Goal: Use online tool/utility: Utilize a website feature to perform a specific function

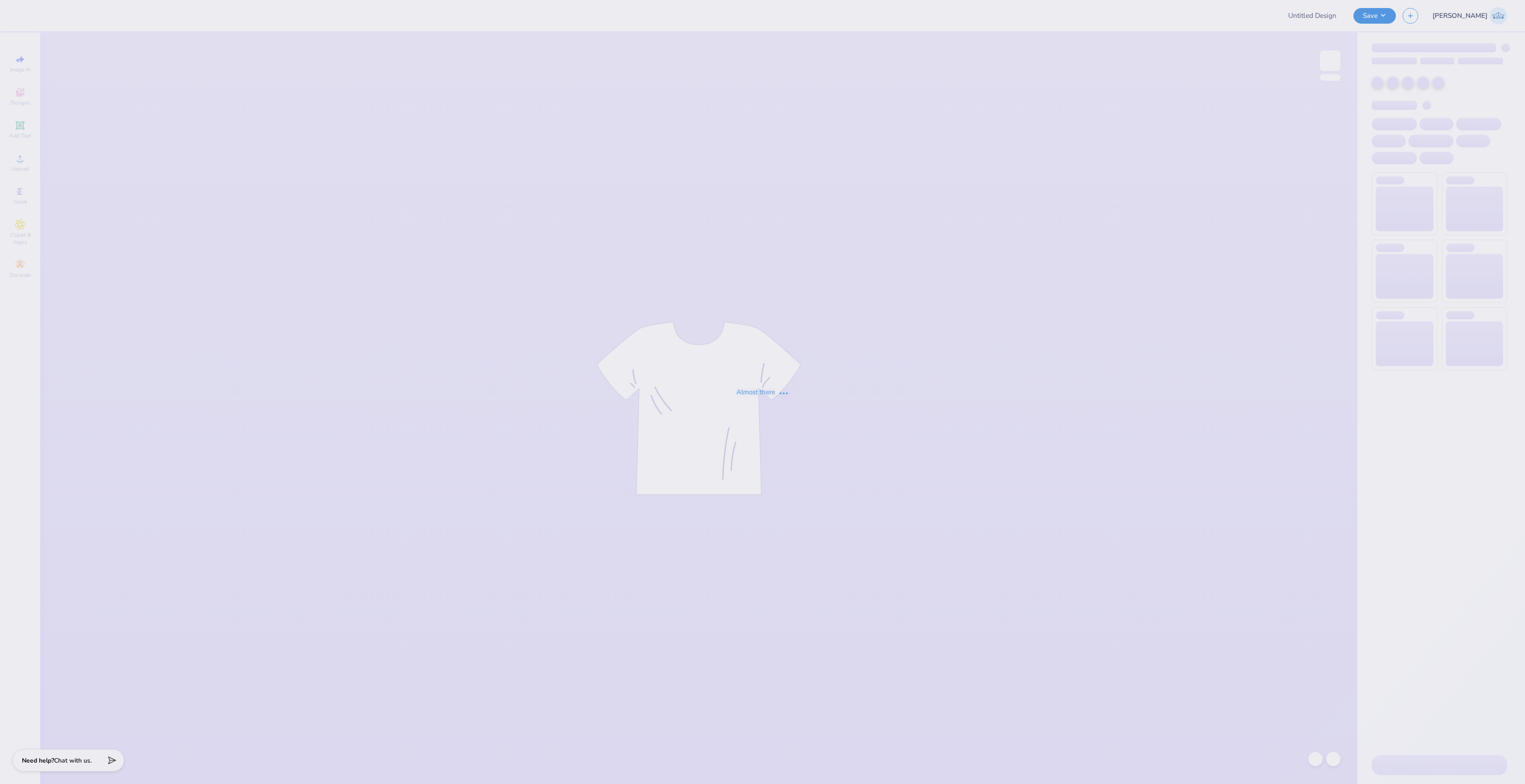
type input "tank kkg"
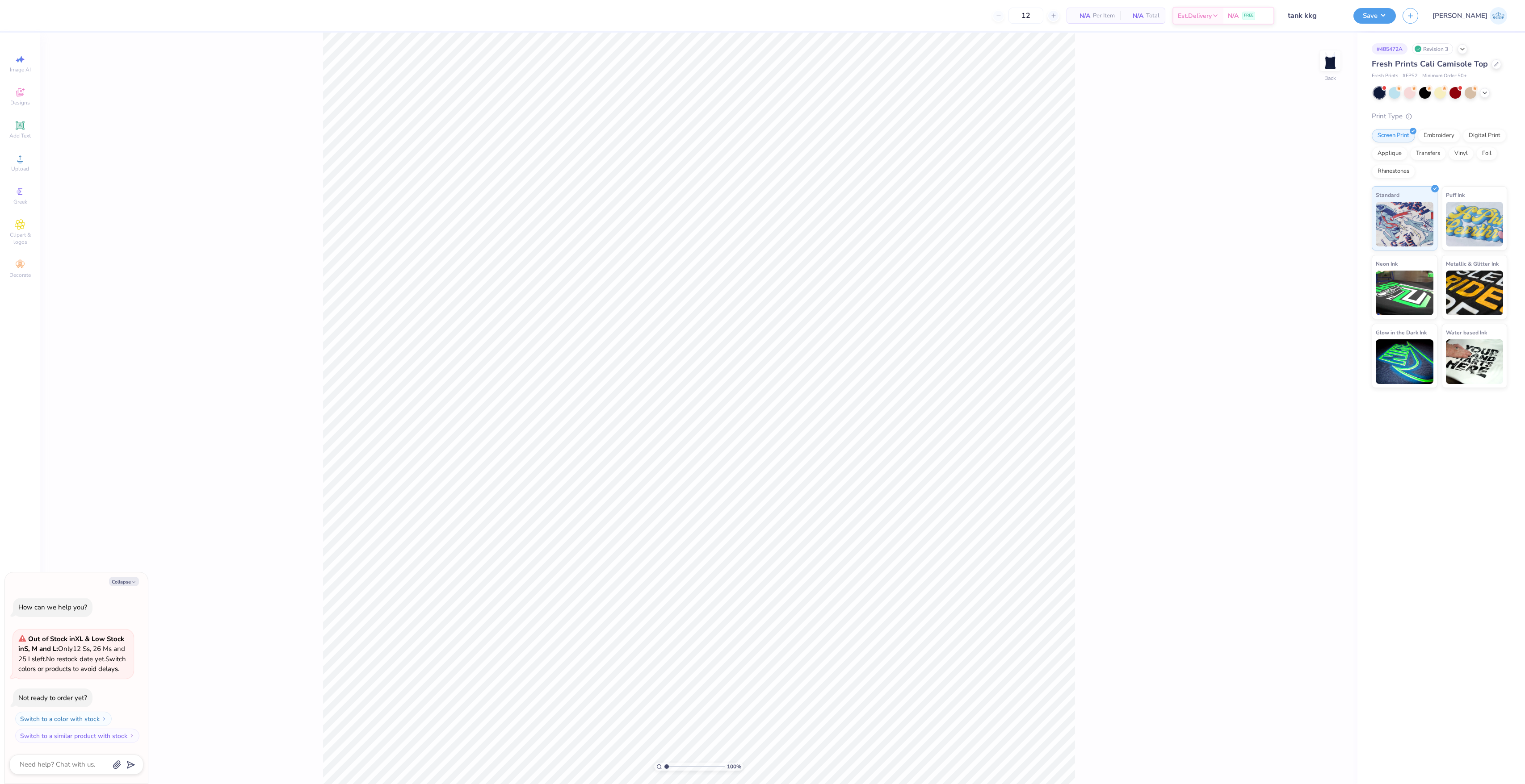
type textarea "x"
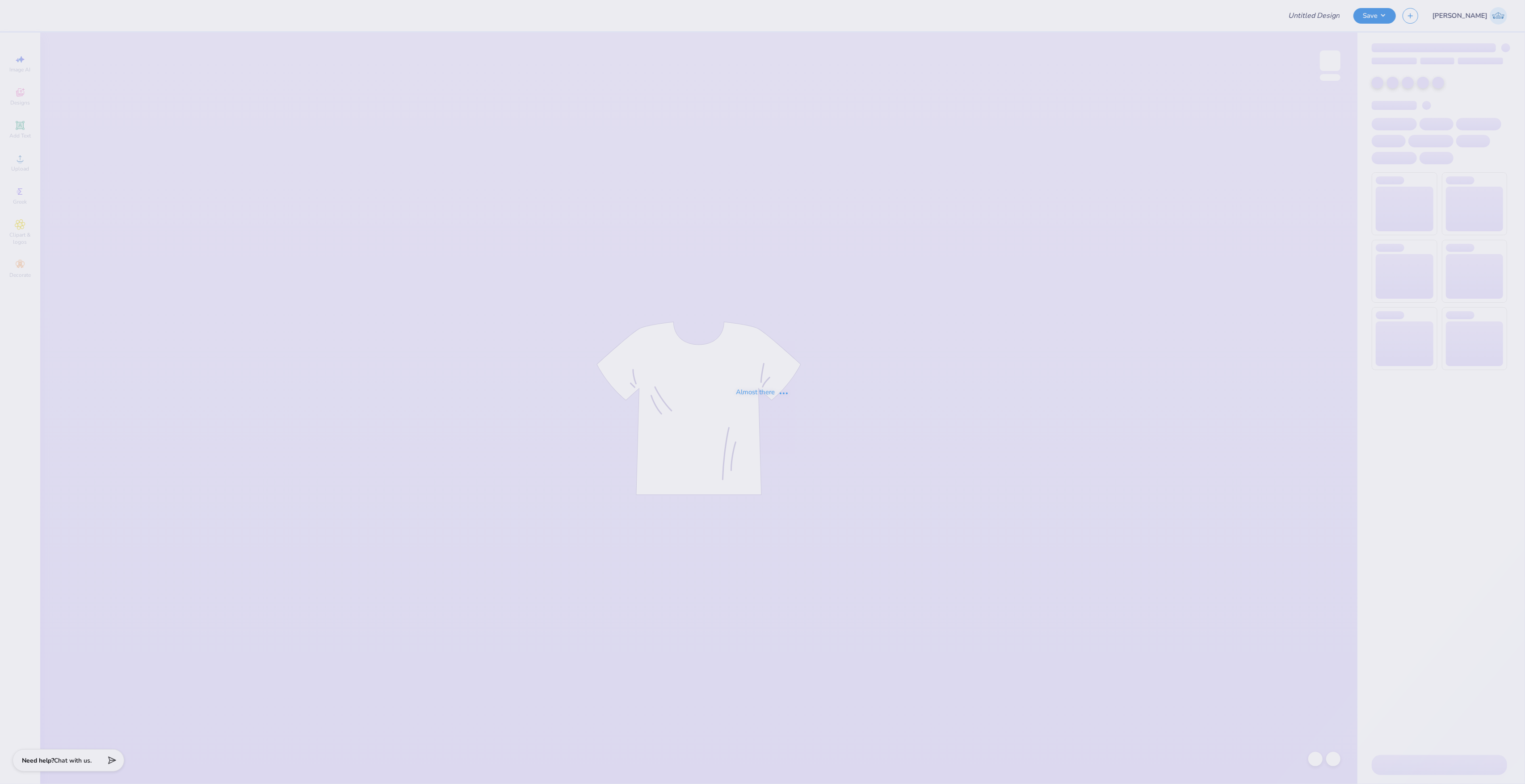
type input "tank kkg"
type input "12"
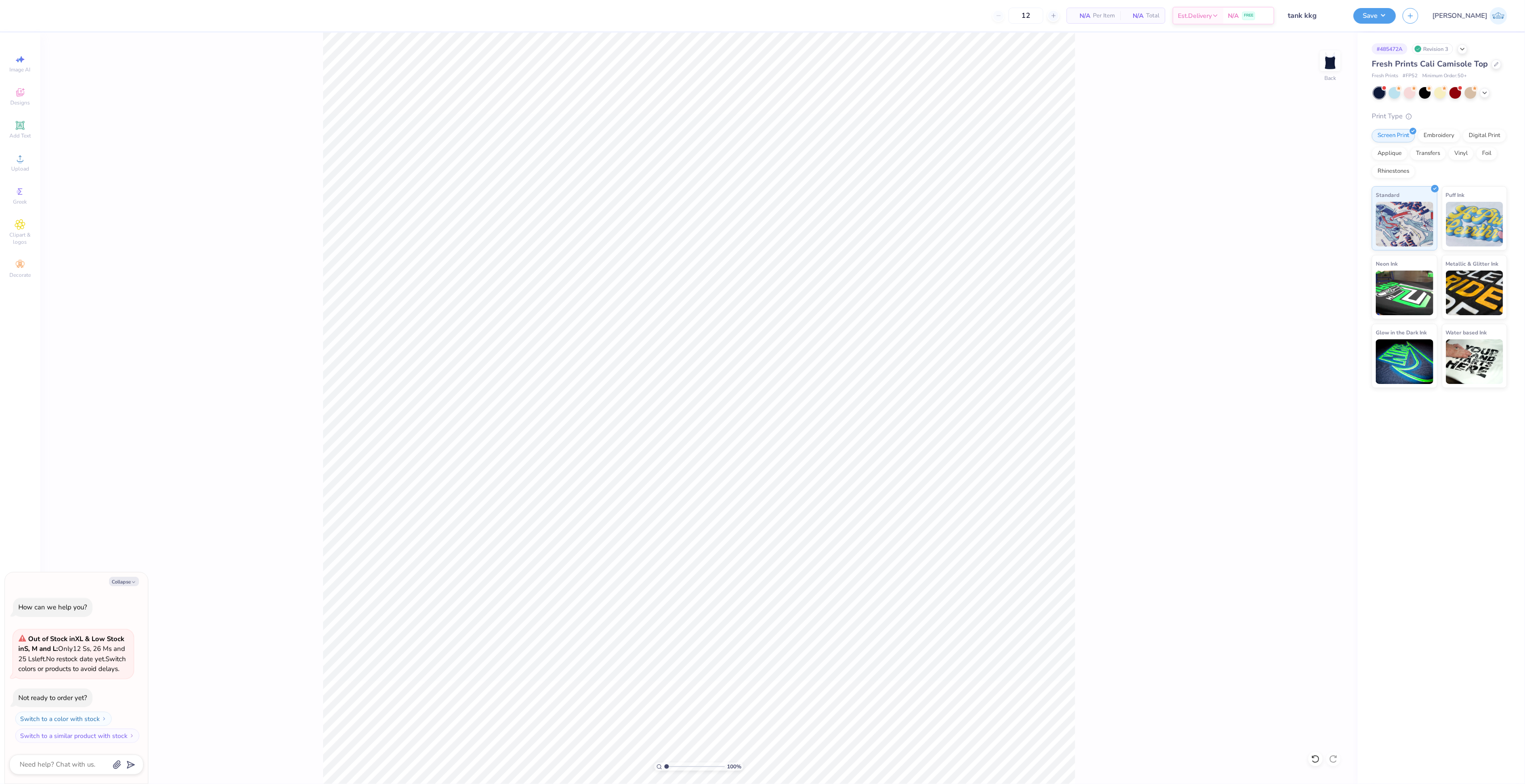
click at [1092, 468] on div "100 % Back" at bounding box center [698, 408] width 1317 height 752
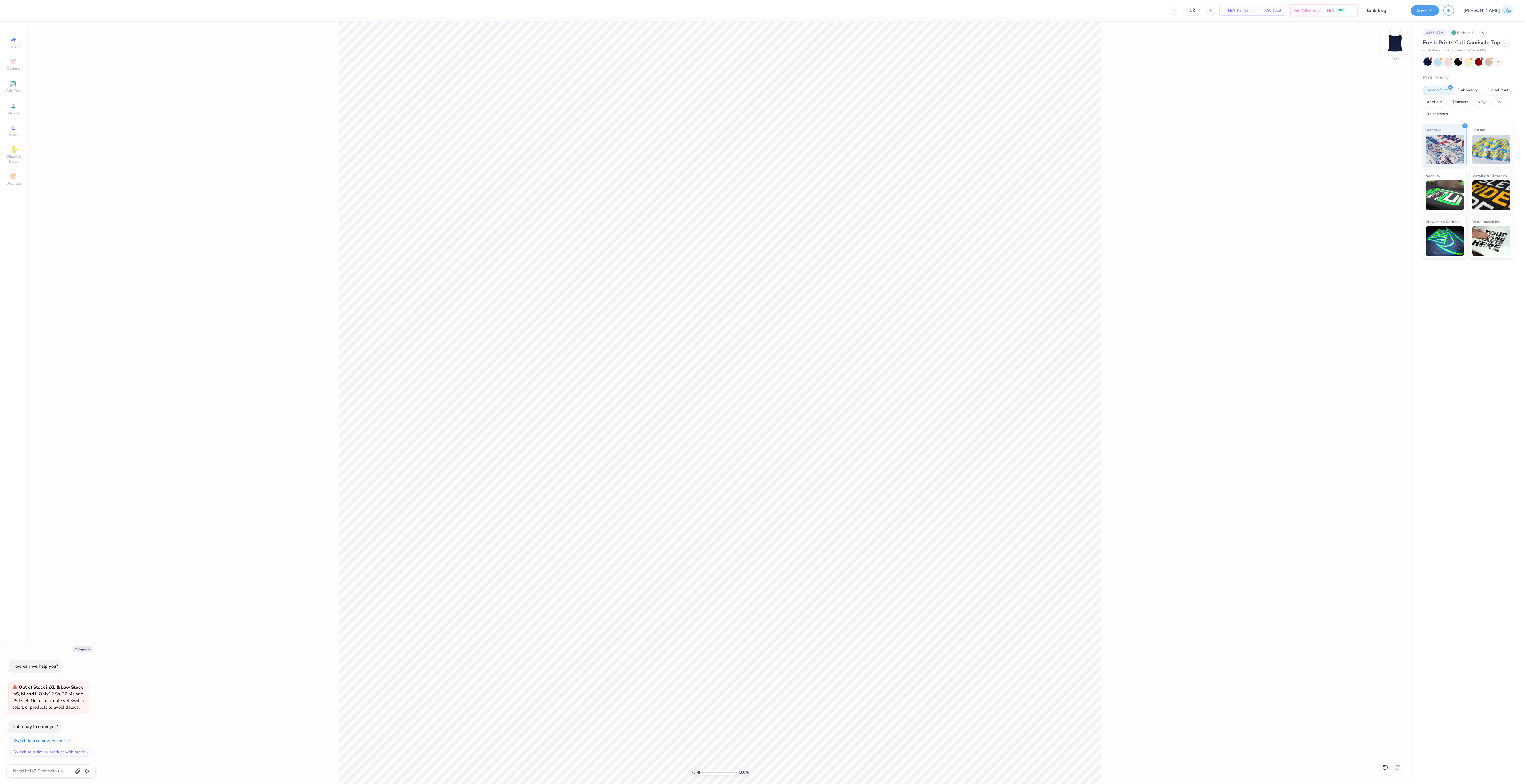
click at [1016, 40] on img at bounding box center [1395, 40] width 24 height 24
type textarea "x"
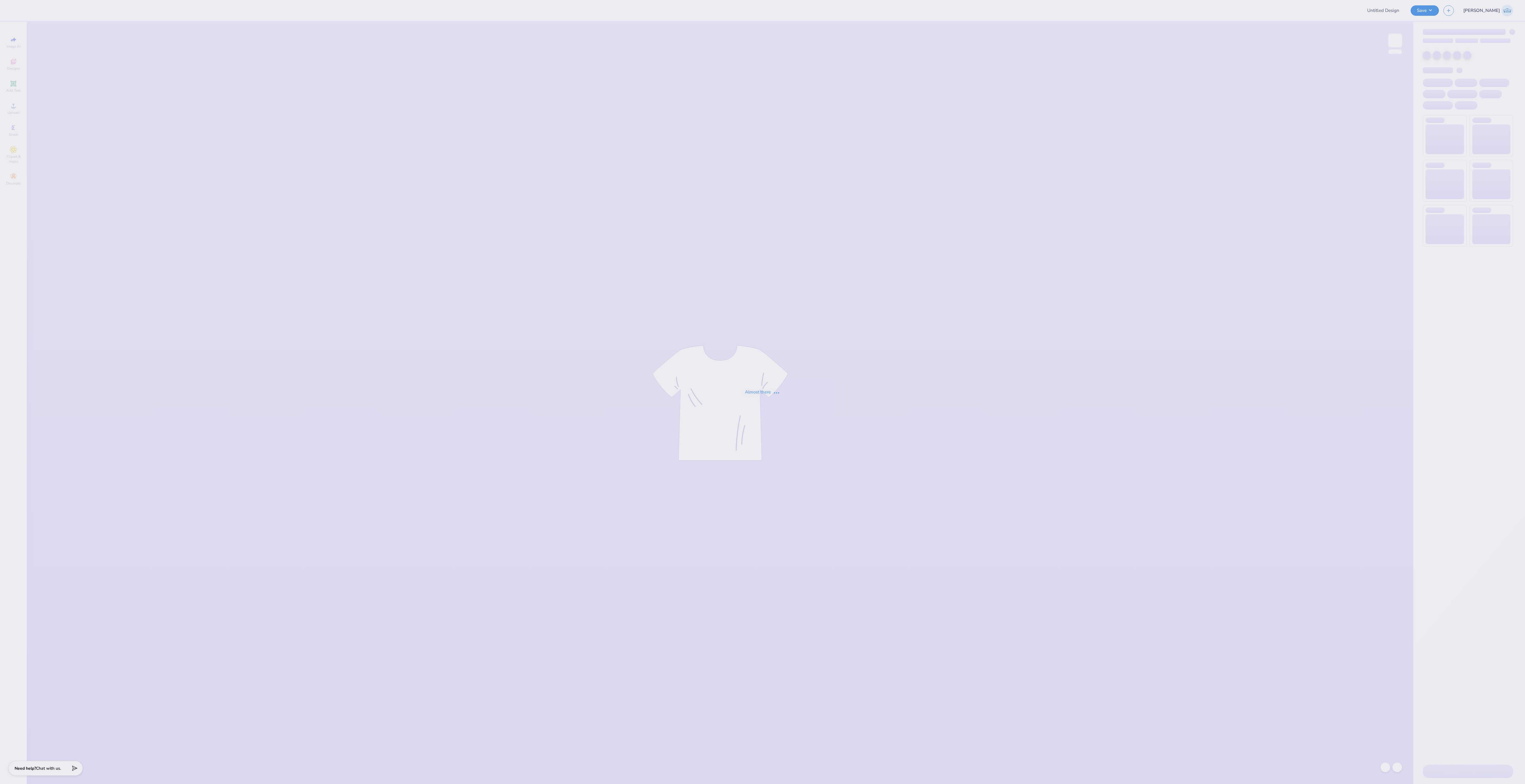
type input "Shorts kkg"
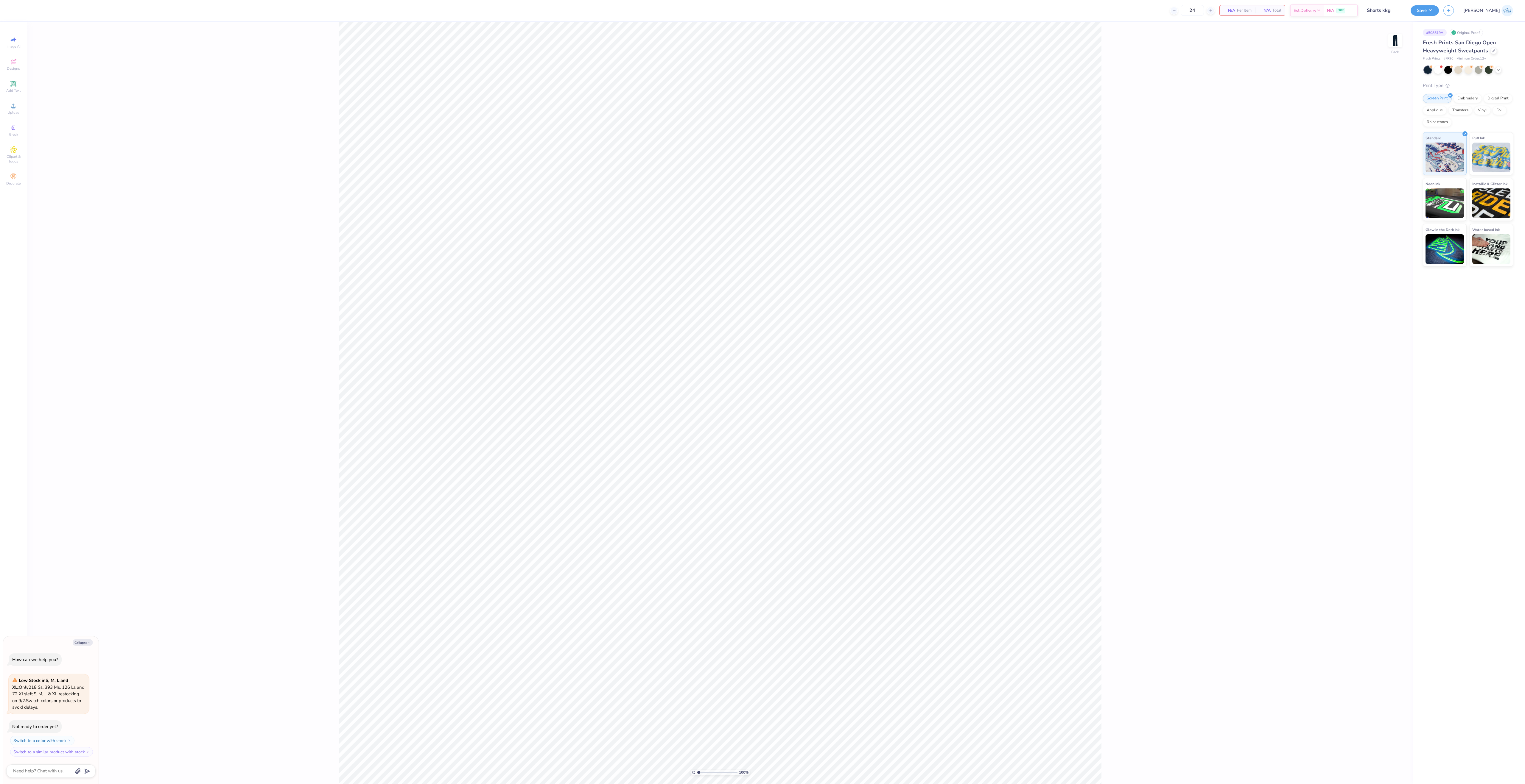
type textarea "x"
type input "1.30577938051685"
type textarea "x"
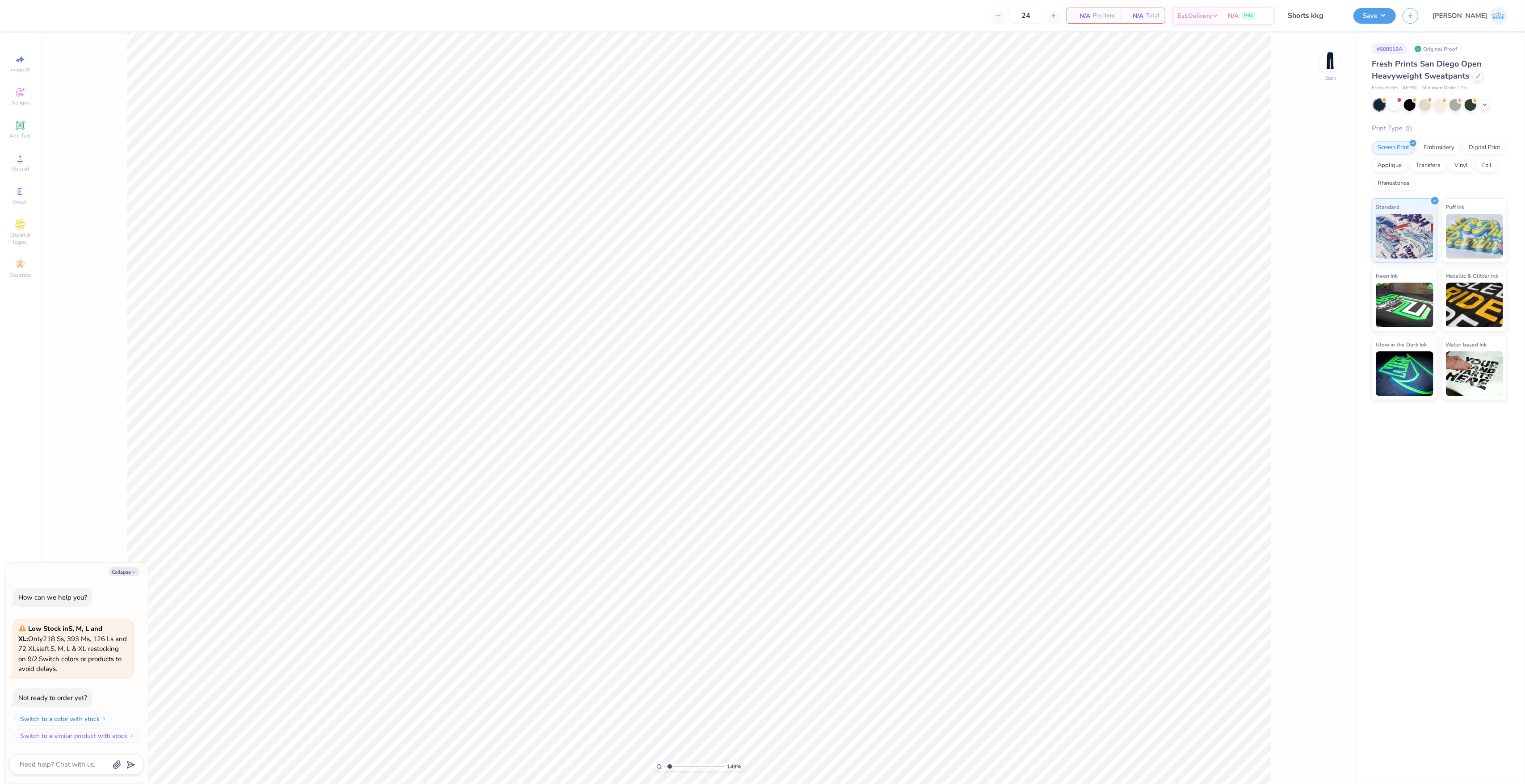
type input "1.49212329151837"
type textarea "x"
type input "1"
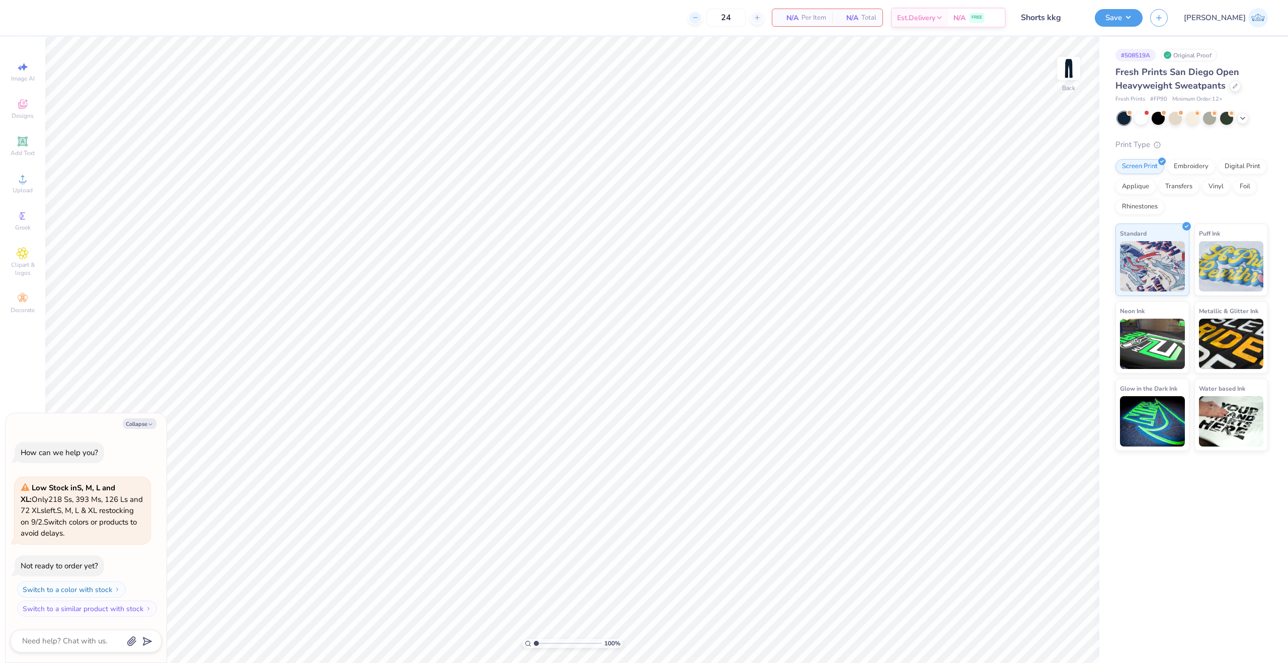
type textarea "x"
